Goal: Register for event/course

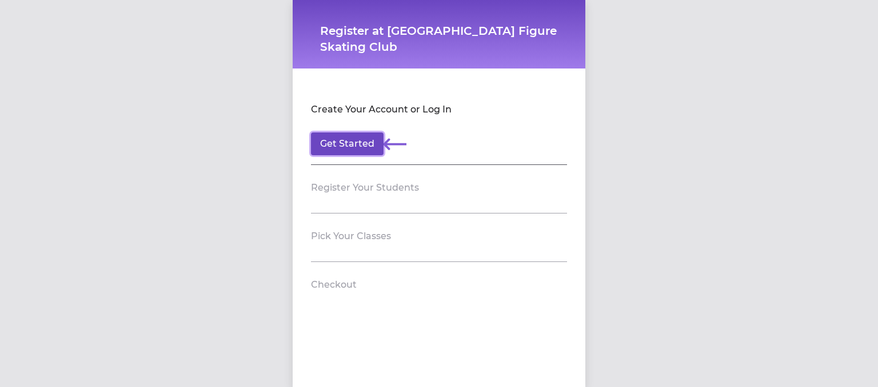
click at [341, 134] on button "Get Started" at bounding box center [347, 144] width 73 height 23
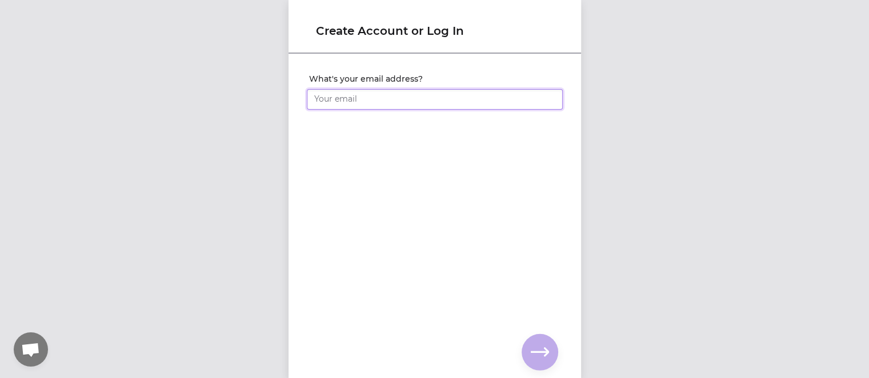
click at [347, 98] on input "What's your email address?" at bounding box center [435, 99] width 256 height 21
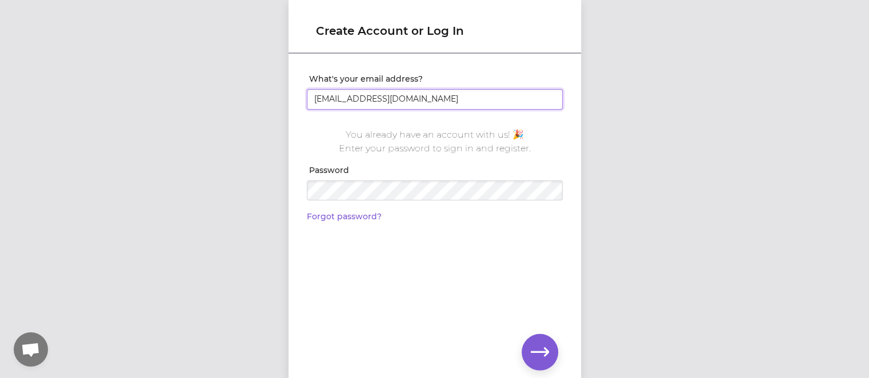
type input "[EMAIL_ADDRESS][DOMAIN_NAME]"
click at [342, 177] on div at bounding box center [435, 188] width 256 height 25
click at [543, 345] on icon "button" at bounding box center [540, 352] width 18 height 18
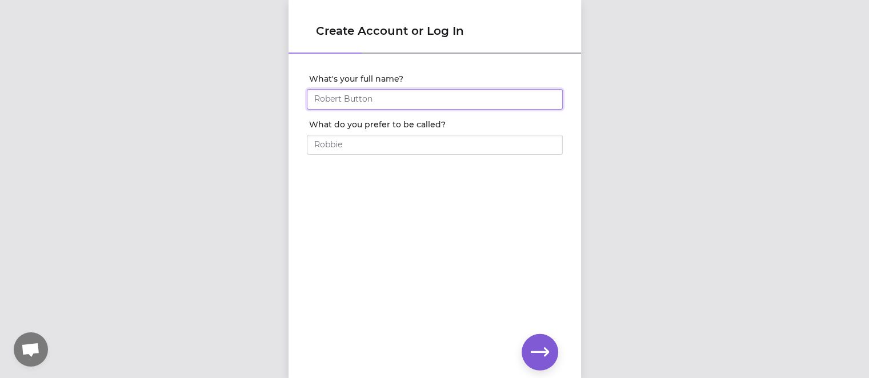
click at [394, 102] on input "What's your full name?" at bounding box center [435, 99] width 256 height 21
type input "Alexa"
type input "[PERSON_NAME]"
click at [544, 351] on icon "button" at bounding box center [540, 352] width 18 height 18
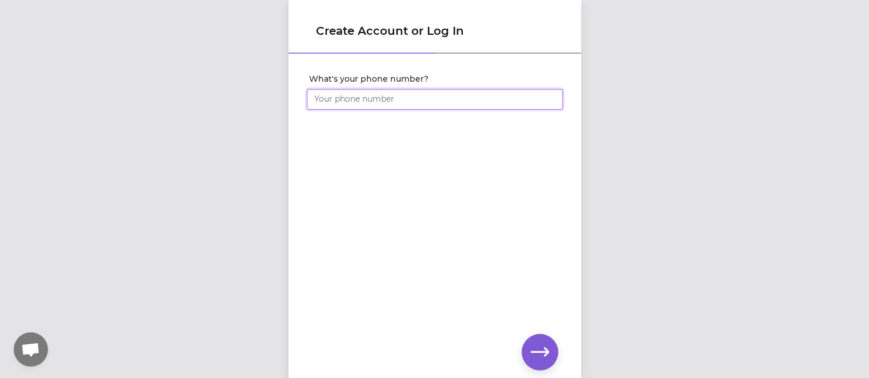
click at [427, 99] on input "What's your phone number?" at bounding box center [435, 99] width 256 height 21
type input "[PHONE_NUMBER]"
click at [545, 350] on icon "button" at bounding box center [540, 352] width 18 height 18
click at [291, 86] on div "Set your account password" at bounding box center [435, 91] width 293 height 73
click at [531, 340] on button "button" at bounding box center [540, 352] width 37 height 37
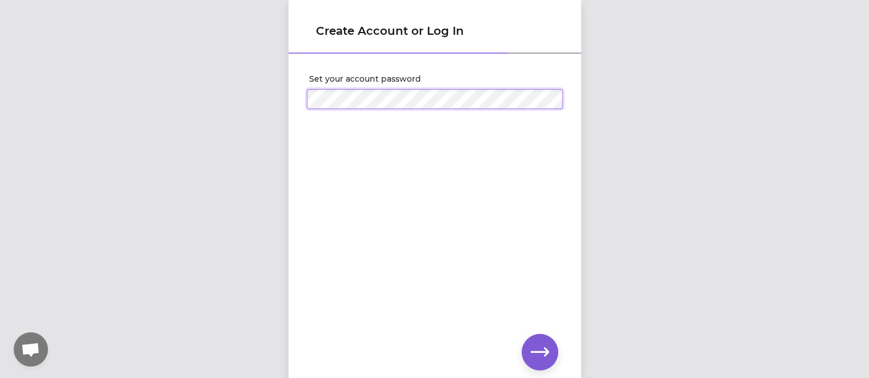
click at [293, 94] on div "Set your account password" at bounding box center [435, 91] width 293 height 73
click input "submit" at bounding box center [0, 0] width 0 height 0
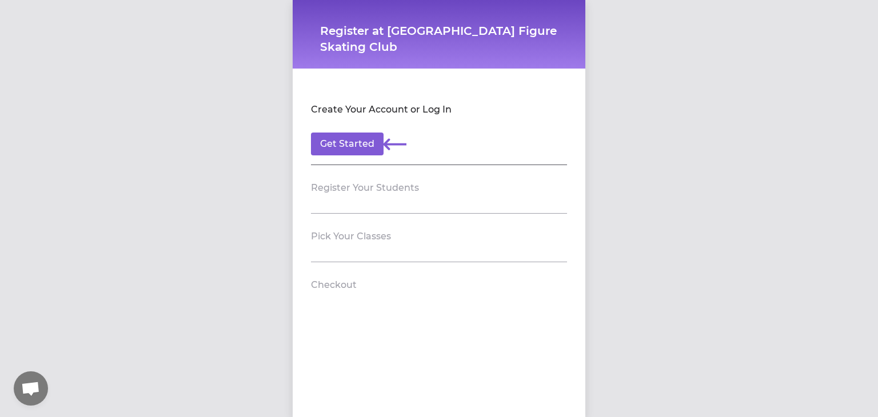
click at [353, 211] on section "Register Your Students" at bounding box center [439, 189] width 256 height 49
click at [394, 229] on header "Pick Your Classes" at bounding box center [439, 236] width 256 height 18
click at [343, 135] on button "Get Started" at bounding box center [347, 144] width 73 height 23
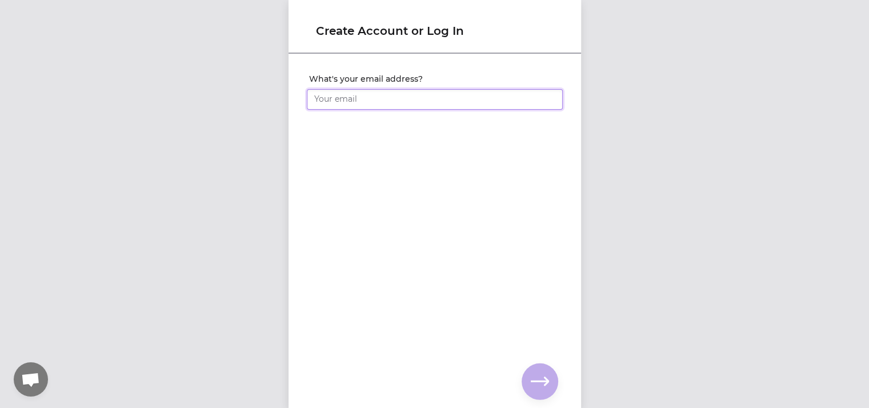
click at [348, 96] on input "What's your email address?" at bounding box center [435, 99] width 256 height 21
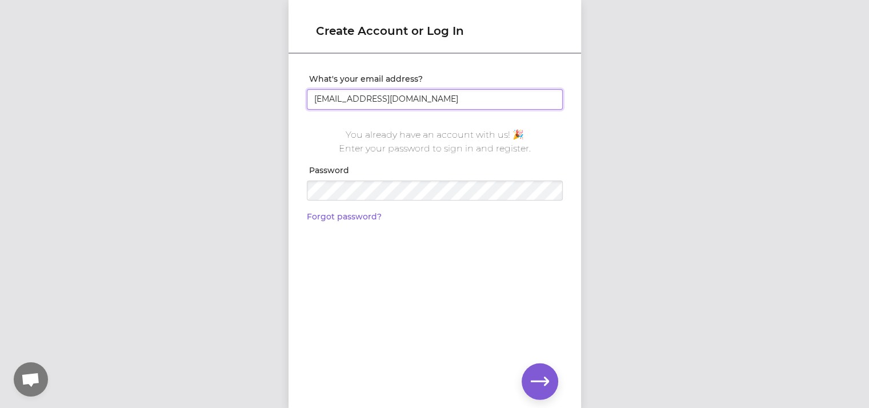
type input "[EMAIL_ADDRESS][DOMAIN_NAME]"
click at [542, 386] on icon "button" at bounding box center [540, 382] width 18 height 18
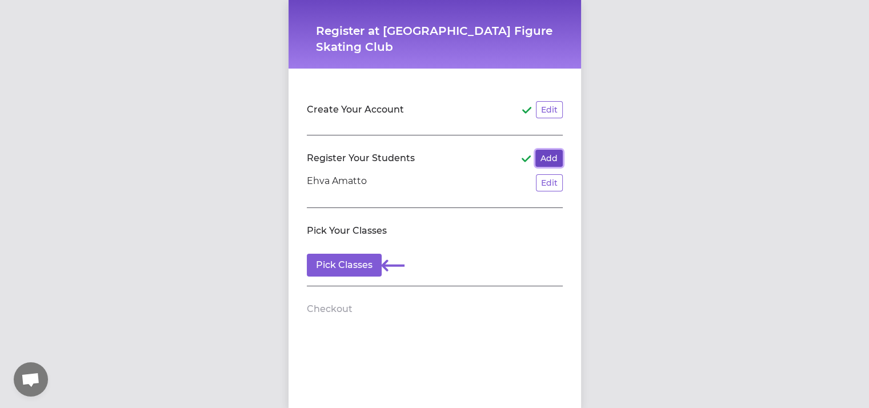
click at [543, 155] on button "Add" at bounding box center [548, 158] width 27 height 17
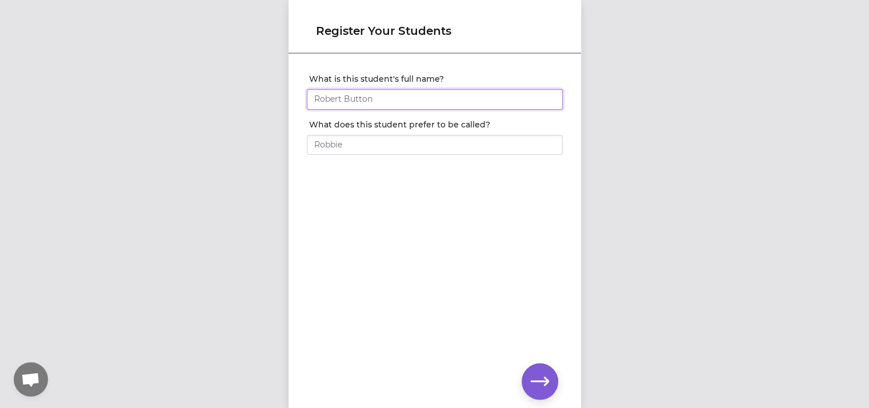
click at [443, 98] on input "What is this student's full name?" at bounding box center [435, 99] width 256 height 21
type input "Parker Amatto"
type input "Parker"
click at [546, 389] on icon "button" at bounding box center [540, 382] width 18 height 18
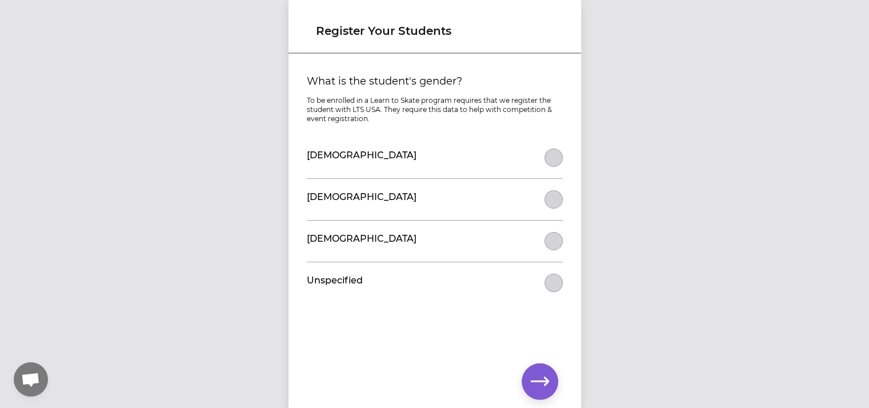
click at [546, 169] on div "Female" at bounding box center [435, 157] width 256 height 41
click at [547, 157] on button "What is the student's gender?" at bounding box center [554, 158] width 18 height 18
click at [545, 386] on icon "button" at bounding box center [540, 382] width 18 height 18
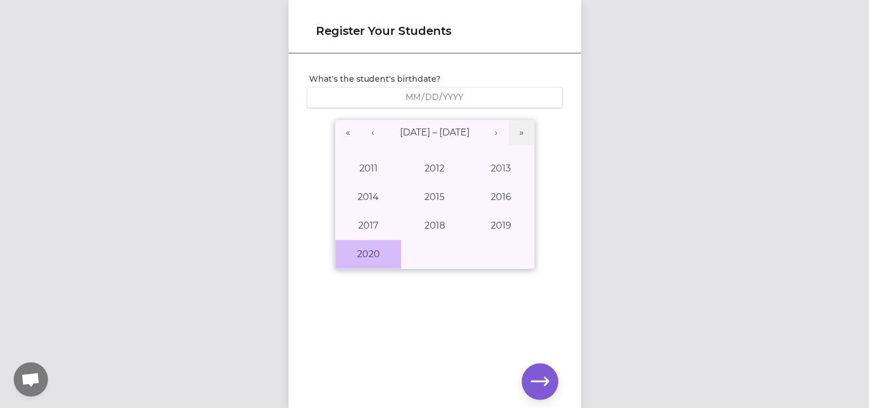
click at [370, 245] on button "2020" at bounding box center [368, 254] width 66 height 29
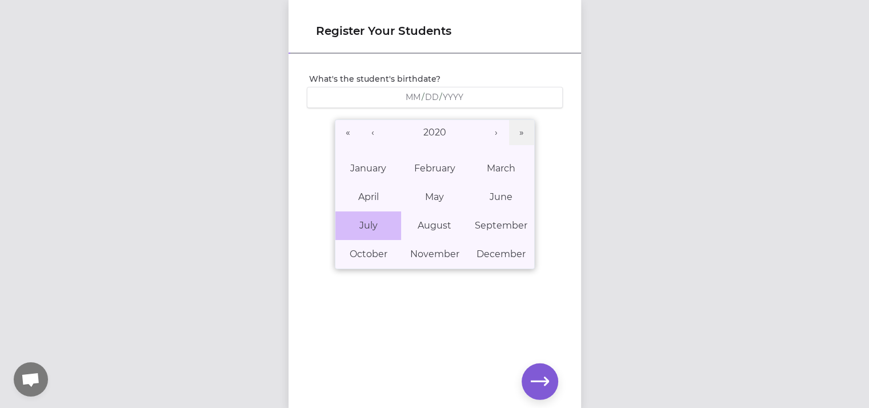
click at [361, 224] on abbr "July" at bounding box center [368, 225] width 18 height 11
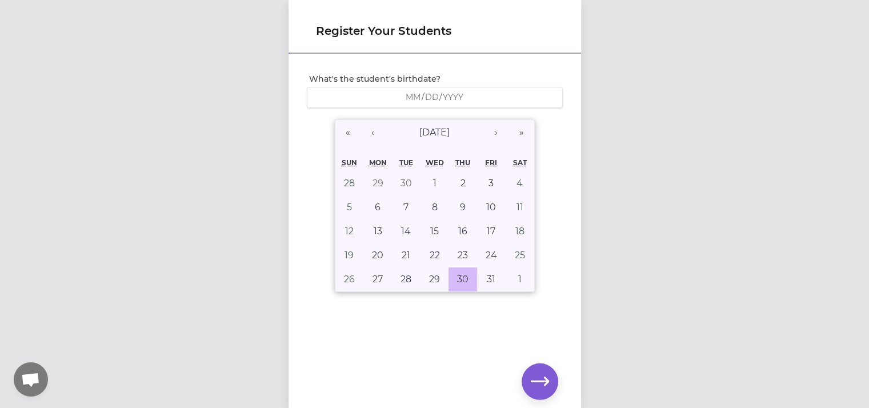
click at [449, 274] on button "30" at bounding box center [463, 279] width 29 height 24
type input "2020-07-30"
type input "7"
type input "30"
type input "2020"
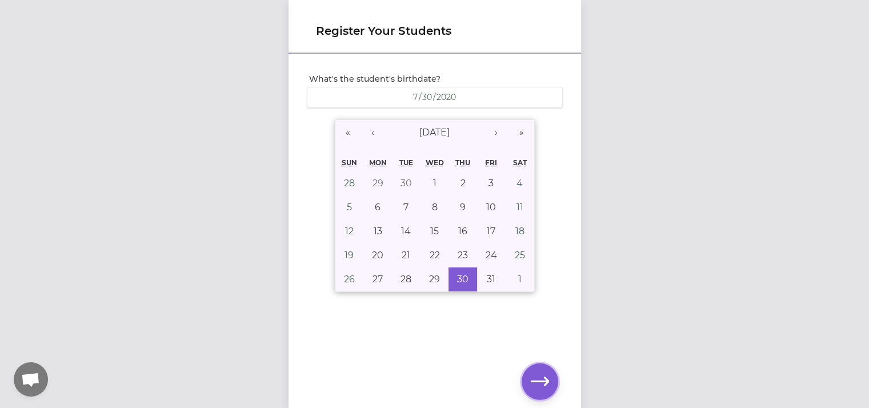
click at [537, 380] on icon "button" at bounding box center [540, 382] width 18 height 18
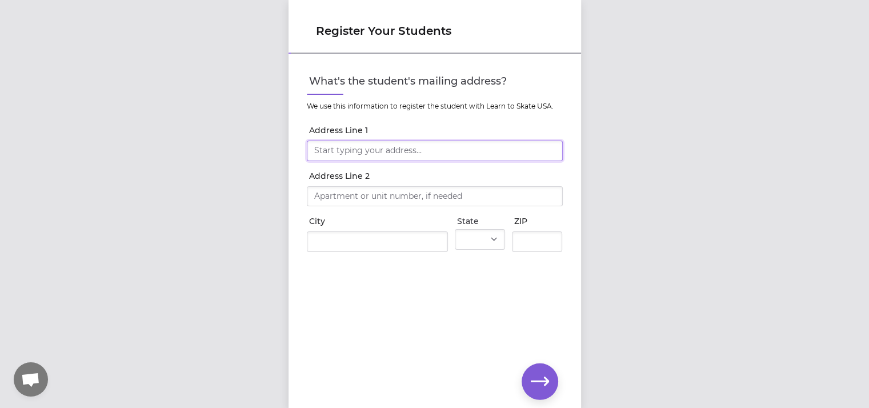
click at [413, 151] on input "Address Line 1" at bounding box center [435, 151] width 256 height 21
type input "12416 N Dakota St"
type input "Spokane"
select select "WA"
type input "99218"
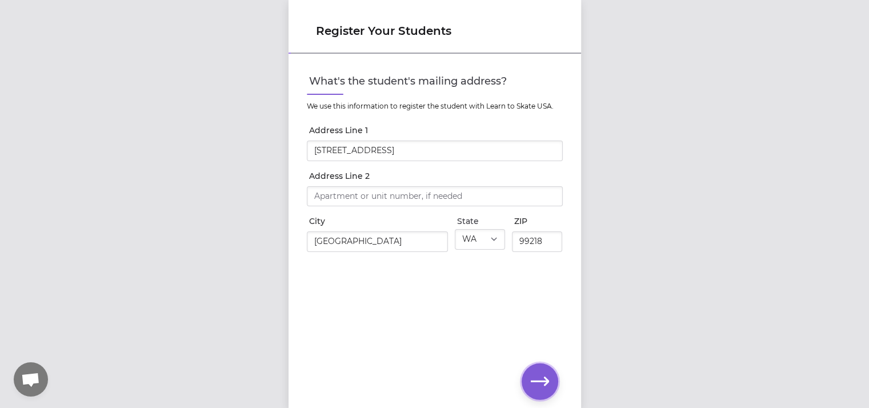
click at [542, 366] on button "button" at bounding box center [540, 381] width 37 height 37
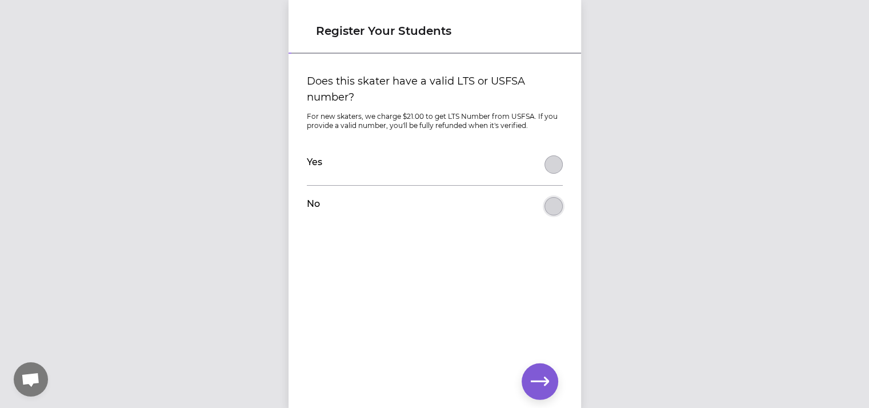
click at [545, 202] on button "Does this skater have a valid LTS or USFSA number?" at bounding box center [554, 206] width 18 height 18
click at [541, 377] on icon "button" at bounding box center [540, 382] width 18 height 18
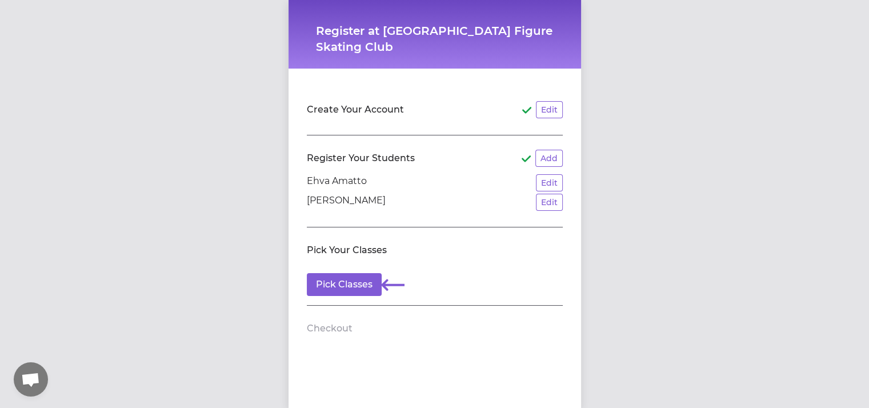
click at [463, 232] on section "Pick Your Classes Pick Classes" at bounding box center [435, 266] width 256 height 78
click at [542, 183] on button "Edit" at bounding box center [549, 182] width 27 height 17
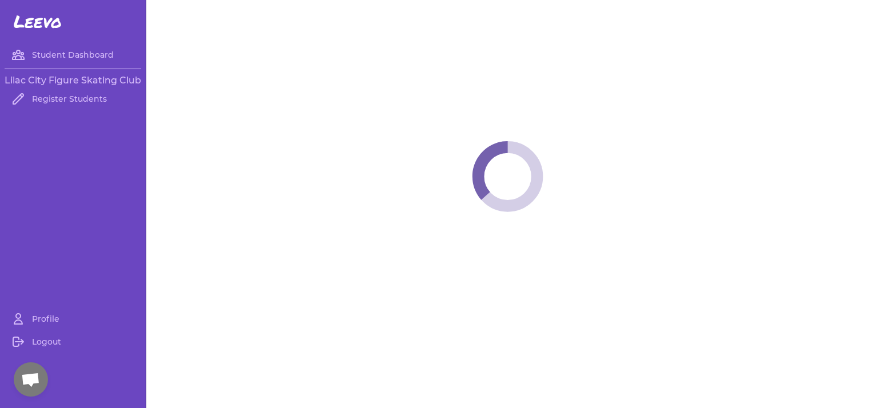
select select "WA"
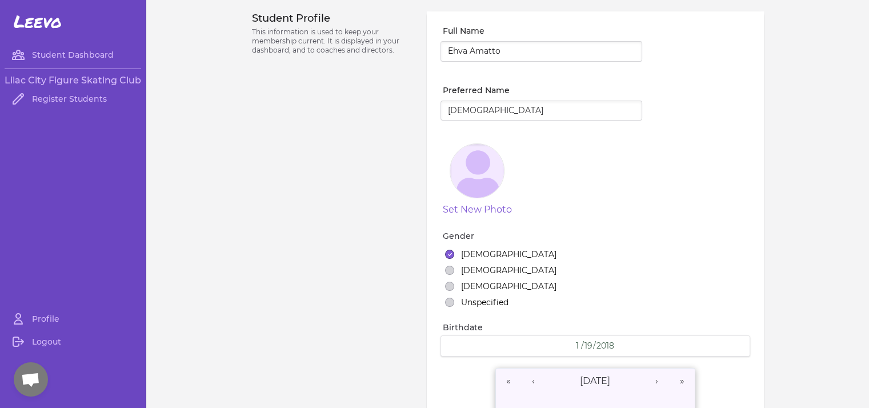
select select "1"
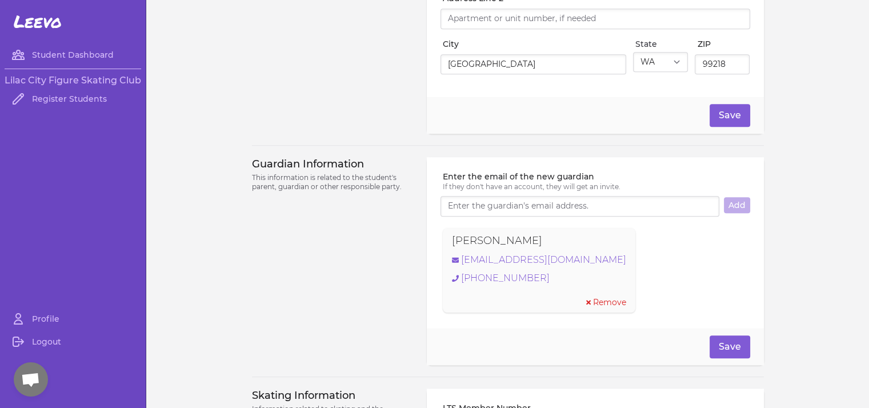
scroll to position [546, 0]
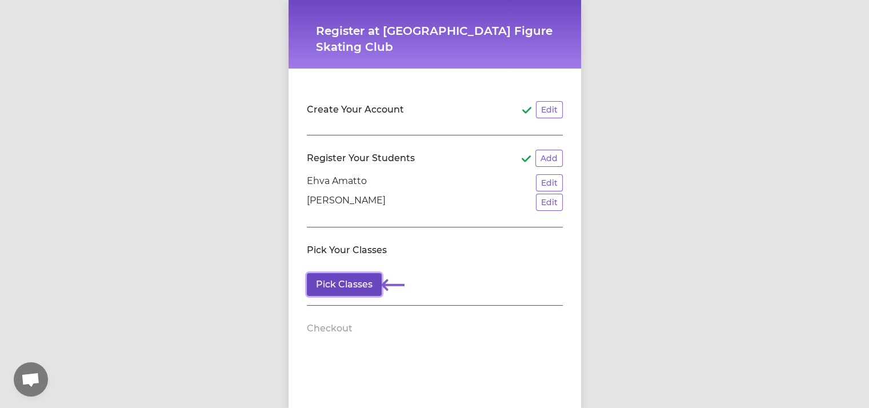
click at [331, 284] on button "Pick Classes" at bounding box center [344, 284] width 75 height 23
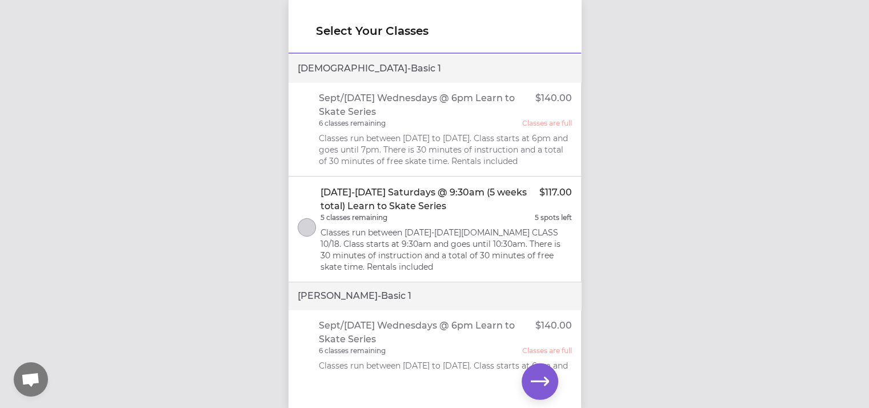
click at [454, 129] on div "Sept/Oct 2025 Wednesdays @ 6pm Learn to Skate Series $140.00 6 classes remainin…" at bounding box center [445, 128] width 253 height 75
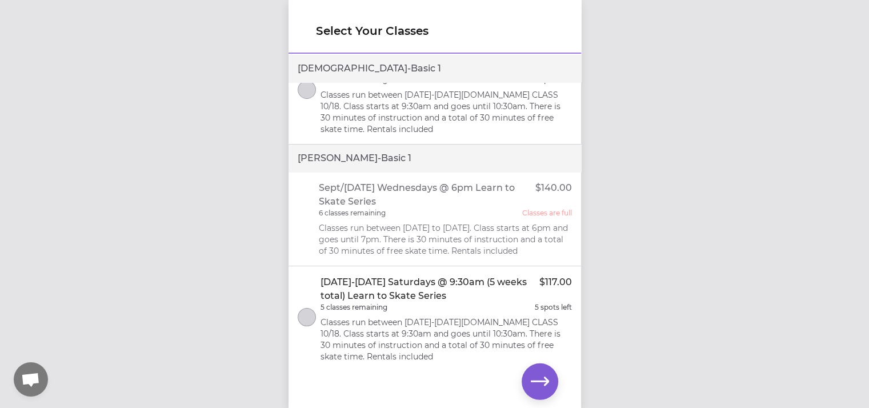
scroll to position [137, 0]
click at [617, 314] on div "Select Your Classes Ehva - Basic 1 Sept/Oct 2025 Wednesdays @ 6pm Learn to Skat…" at bounding box center [434, 204] width 869 height 408
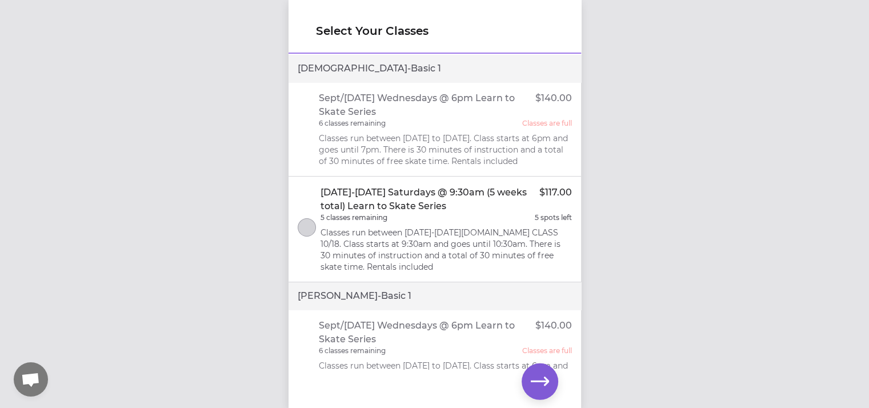
click at [468, 103] on p "Sept/Oct 2025 Wednesdays @ 6pm Learn to Skate Series" at bounding box center [427, 104] width 217 height 27
click at [439, 137] on p "Classes run between Sept 24 to Oct 29th, 2025. Class starts at 6pm and goes unt…" at bounding box center [445, 150] width 253 height 34
